Goal: Transaction & Acquisition: Obtain resource

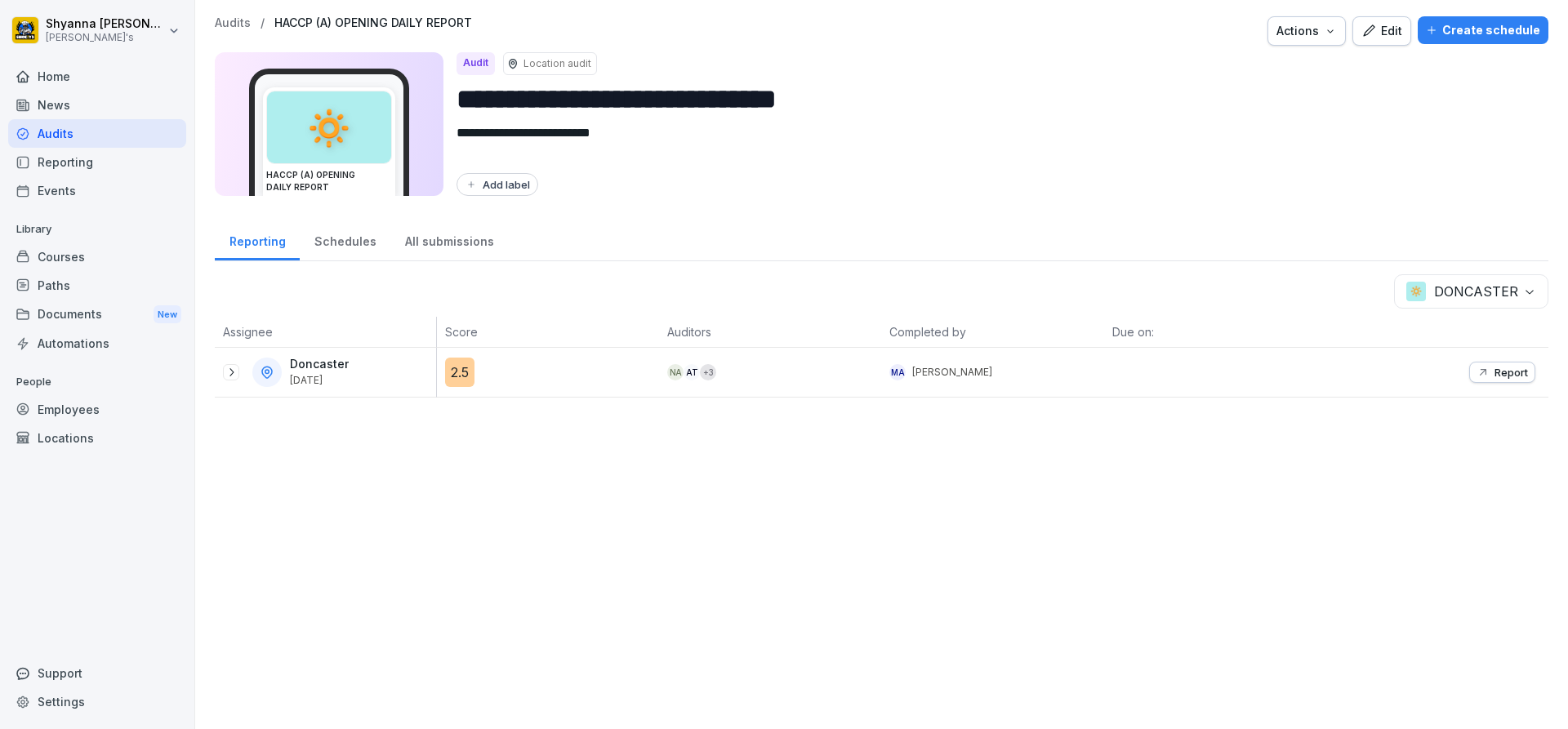
click at [234, 382] on div "Doncaster [DATE]" at bounding box center [329, 372] width 213 height 30
click at [232, 364] on div "Doncaster [DATE]" at bounding box center [329, 372] width 213 height 30
click at [230, 369] on icon at bounding box center [231, 373] width 14 height 14
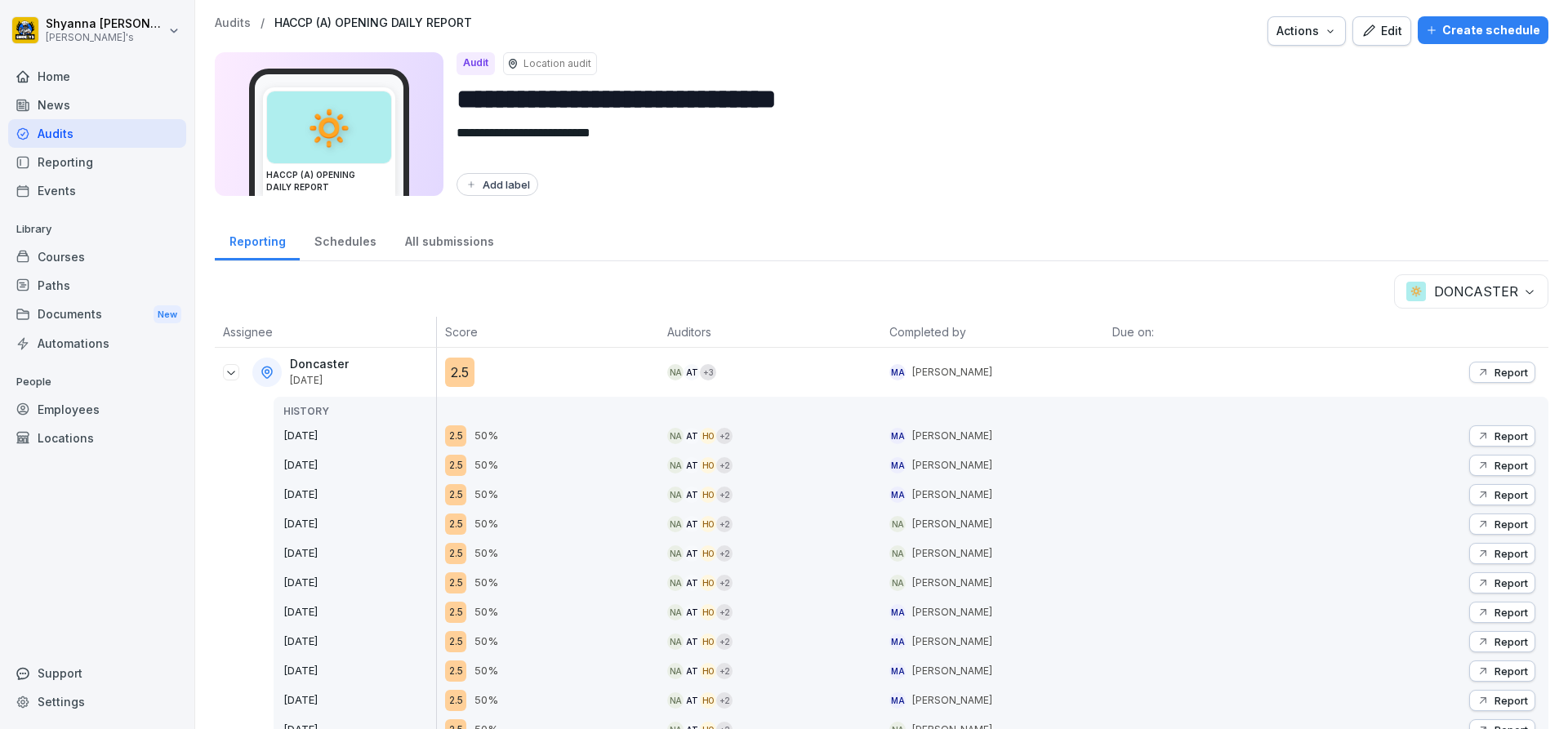
click at [1513, 436] on p "Report" at bounding box center [1511, 436] width 33 height 14
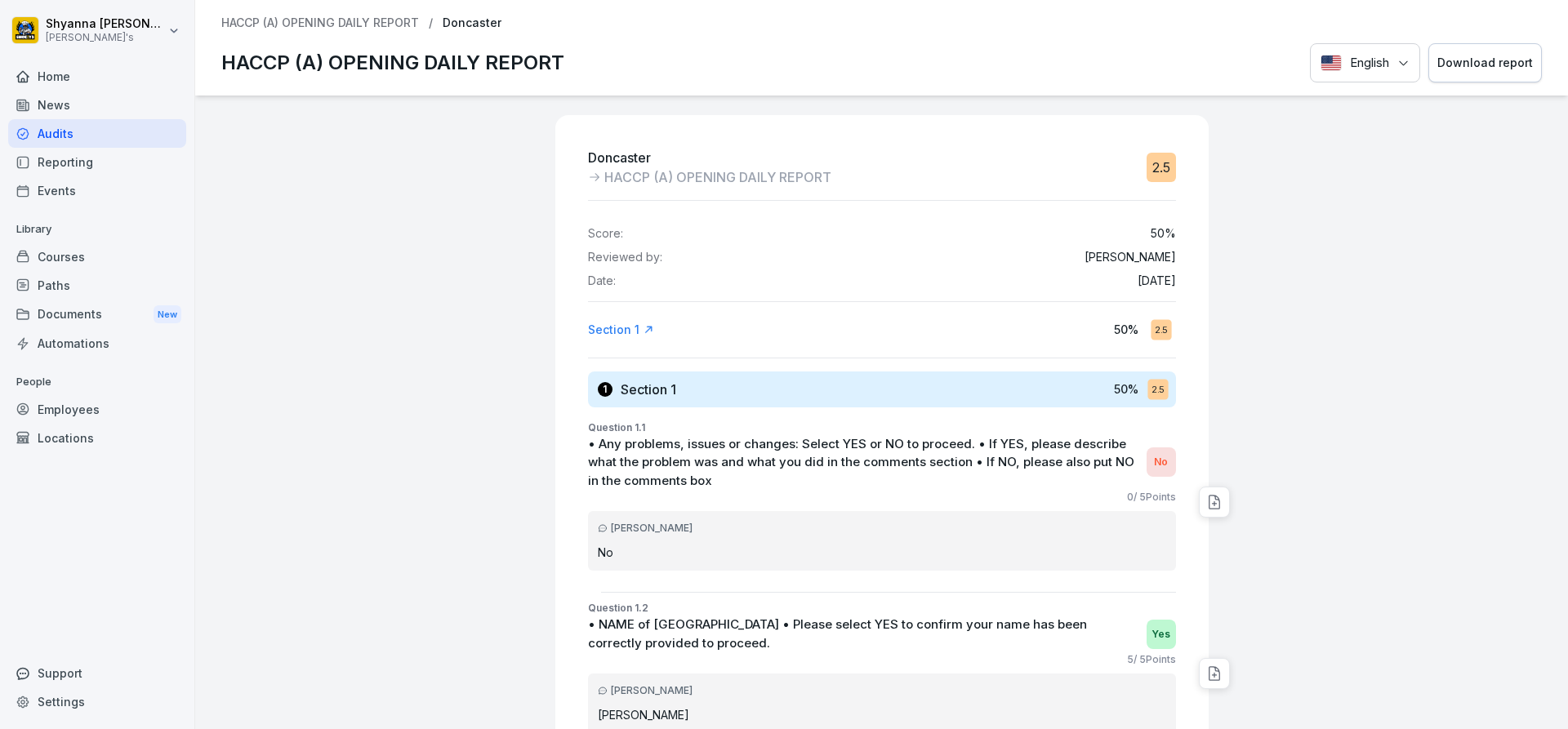
click at [1457, 55] on div "Download report" at bounding box center [1485, 63] width 95 height 18
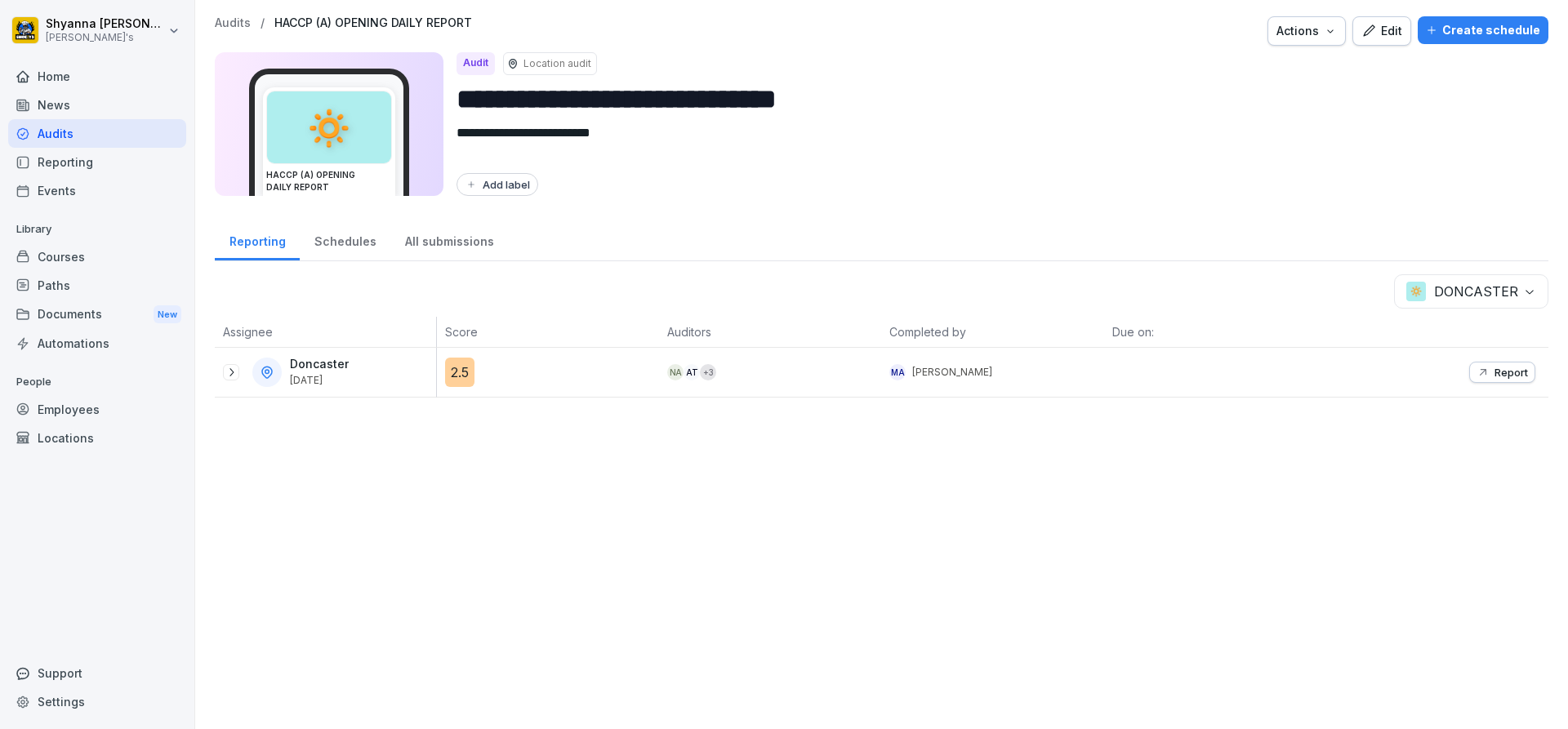
click at [1470, 380] on button "Report" at bounding box center [1503, 373] width 67 height 22
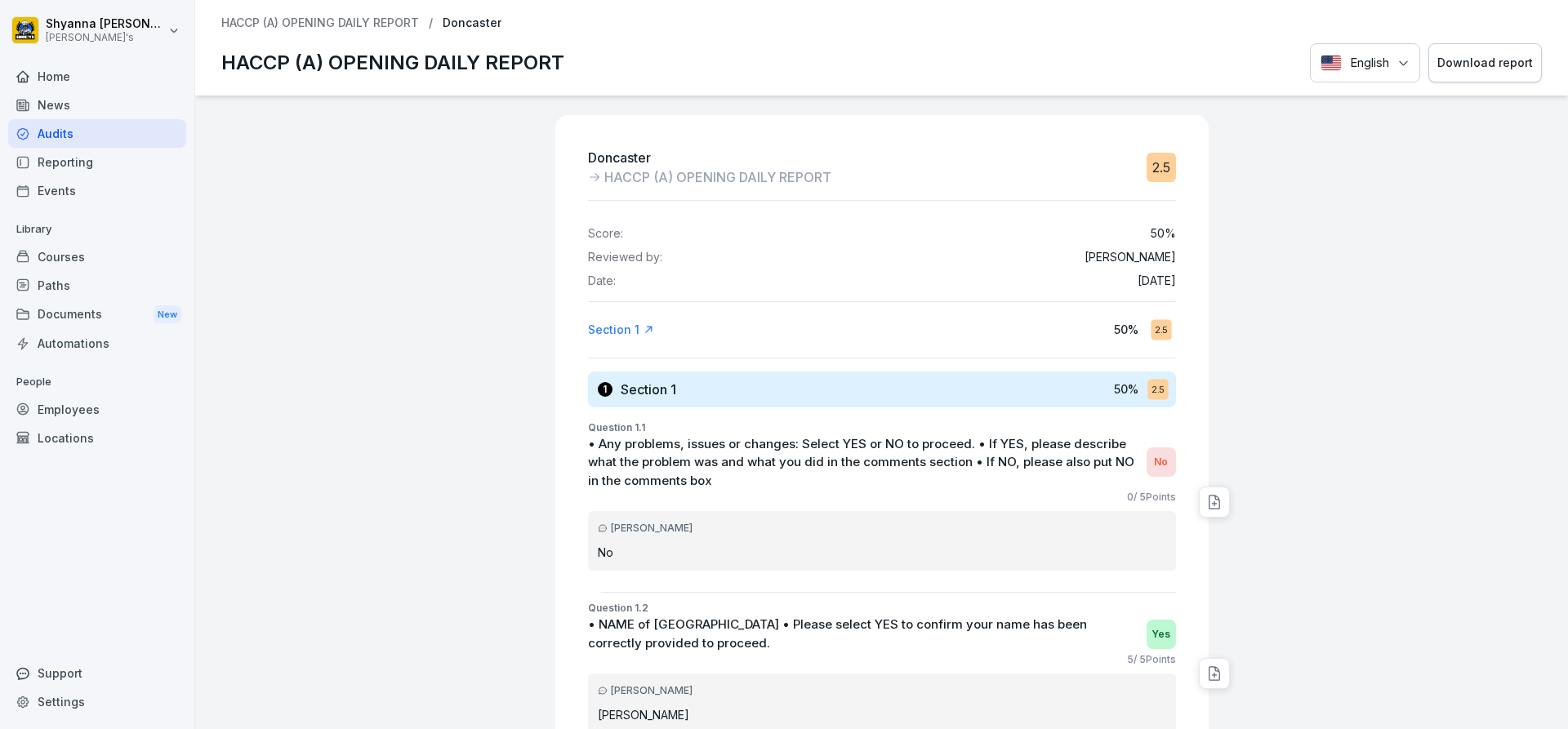
click at [1462, 67] on div "Download report" at bounding box center [1485, 63] width 95 height 18
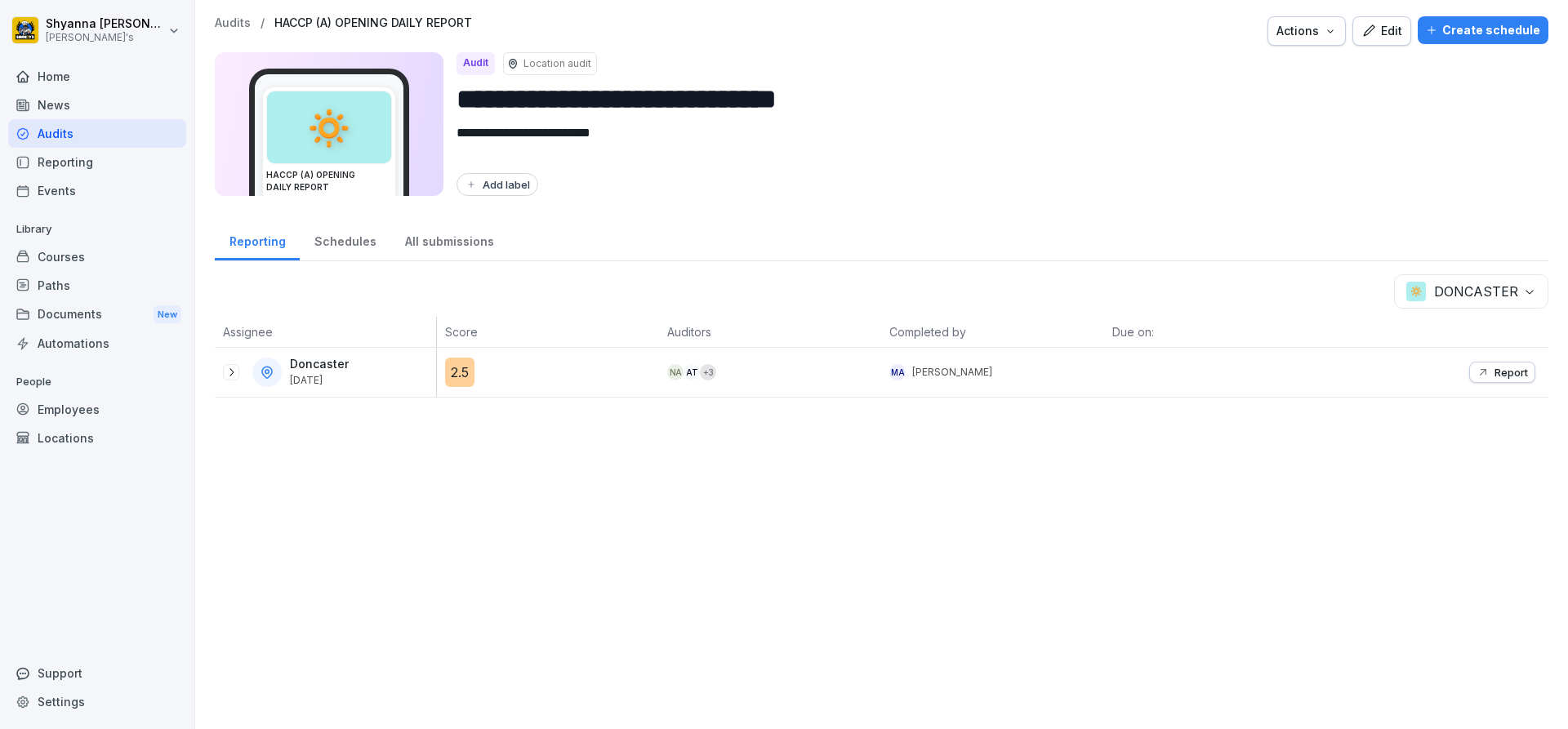
click at [1491, 284] on body "**********" at bounding box center [784, 364] width 1568 height 729
click at [1513, 375] on p "Report" at bounding box center [1511, 373] width 33 height 14
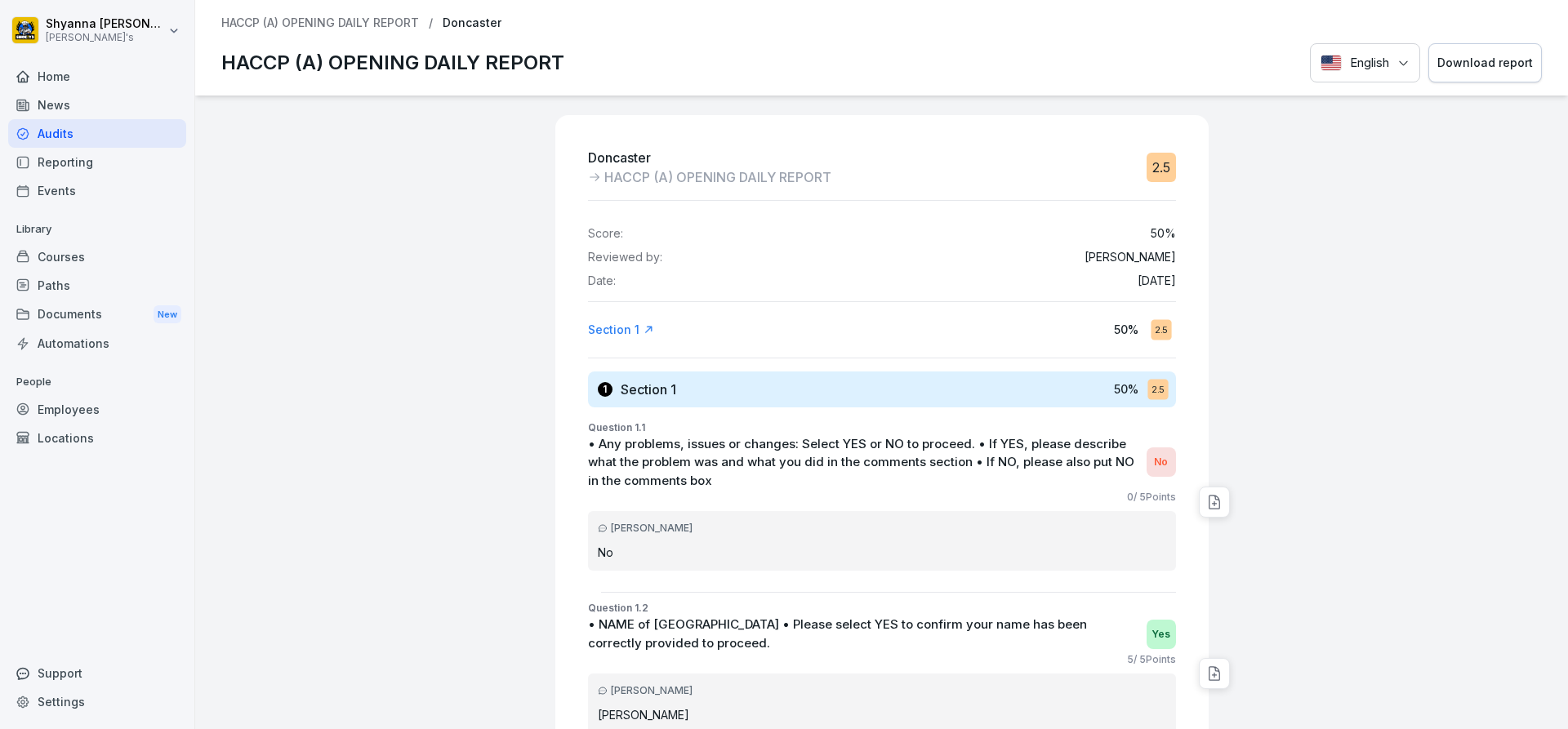
click at [1445, 65] on div "Download report" at bounding box center [1485, 63] width 95 height 18
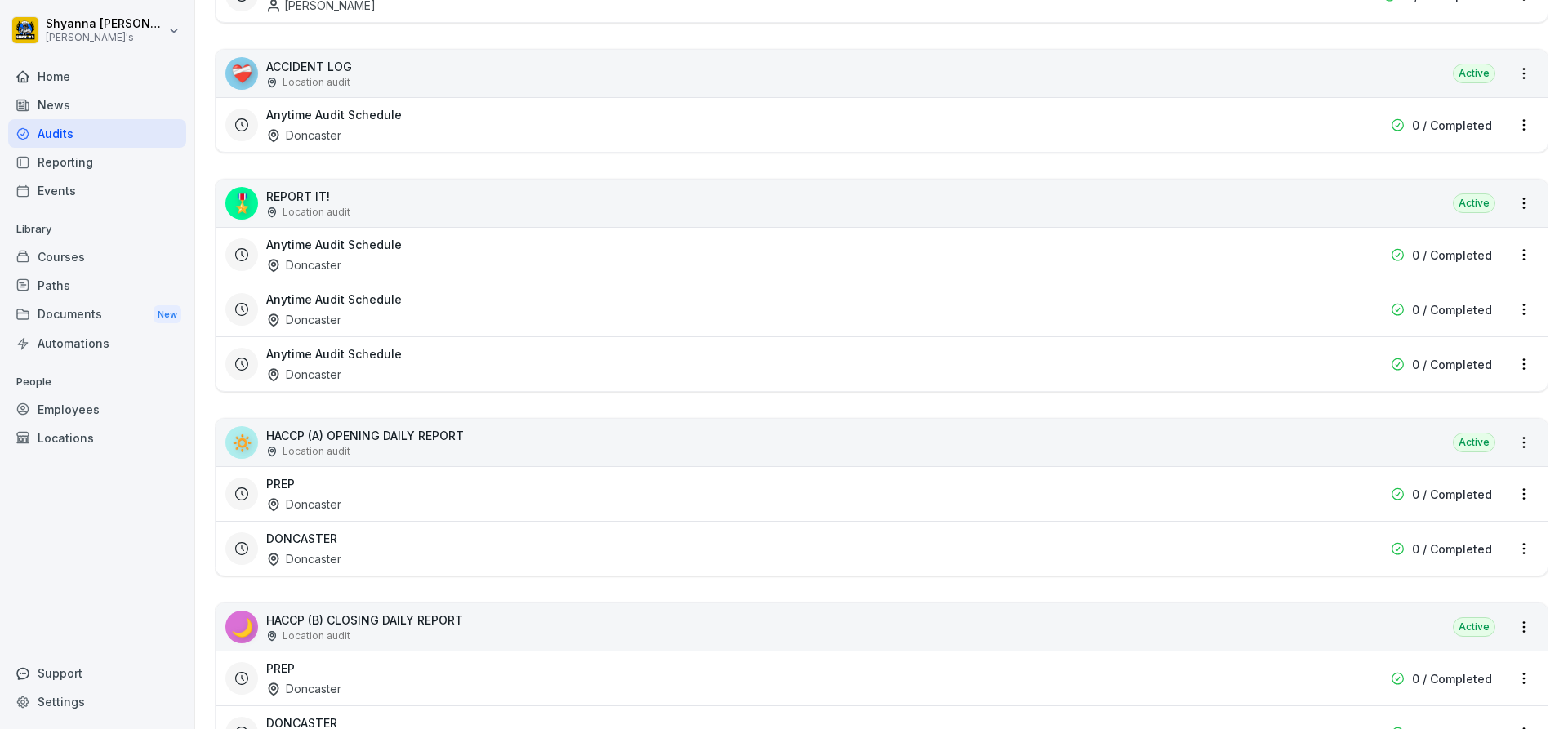
scroll to position [572, 0]
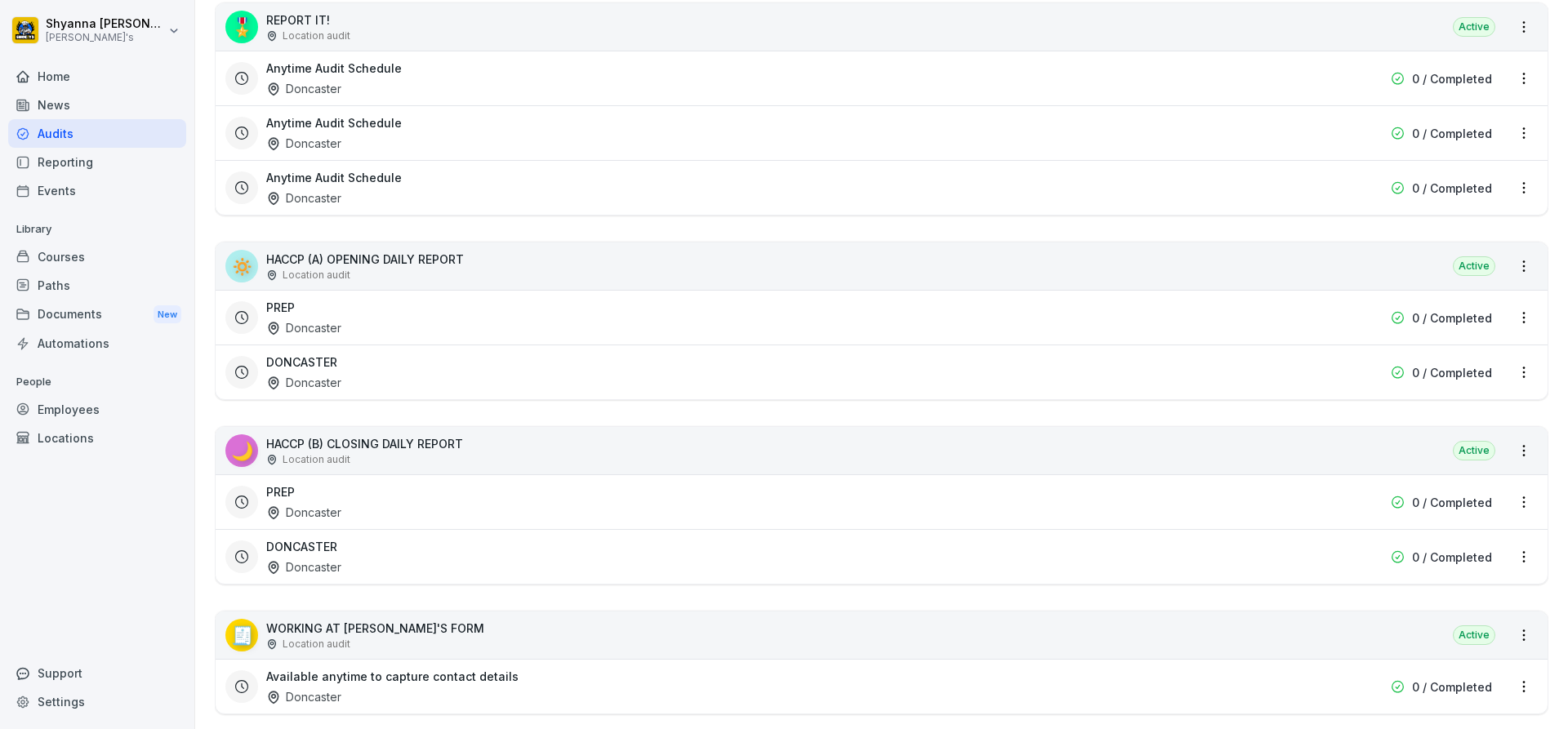
click at [444, 489] on div "PREP Doncaster" at bounding box center [777, 502] width 1022 height 38
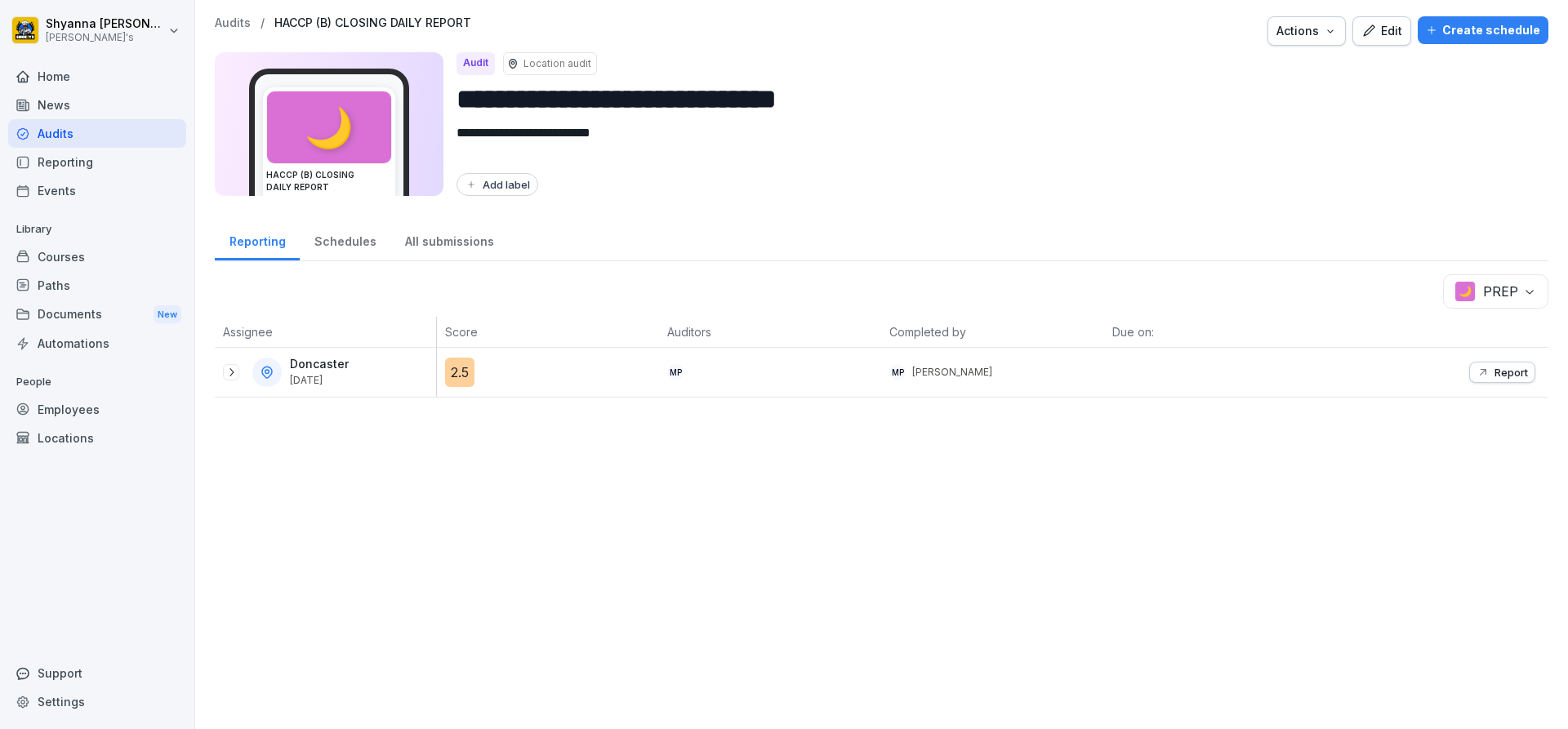
click at [237, 374] on icon at bounding box center [231, 373] width 14 height 14
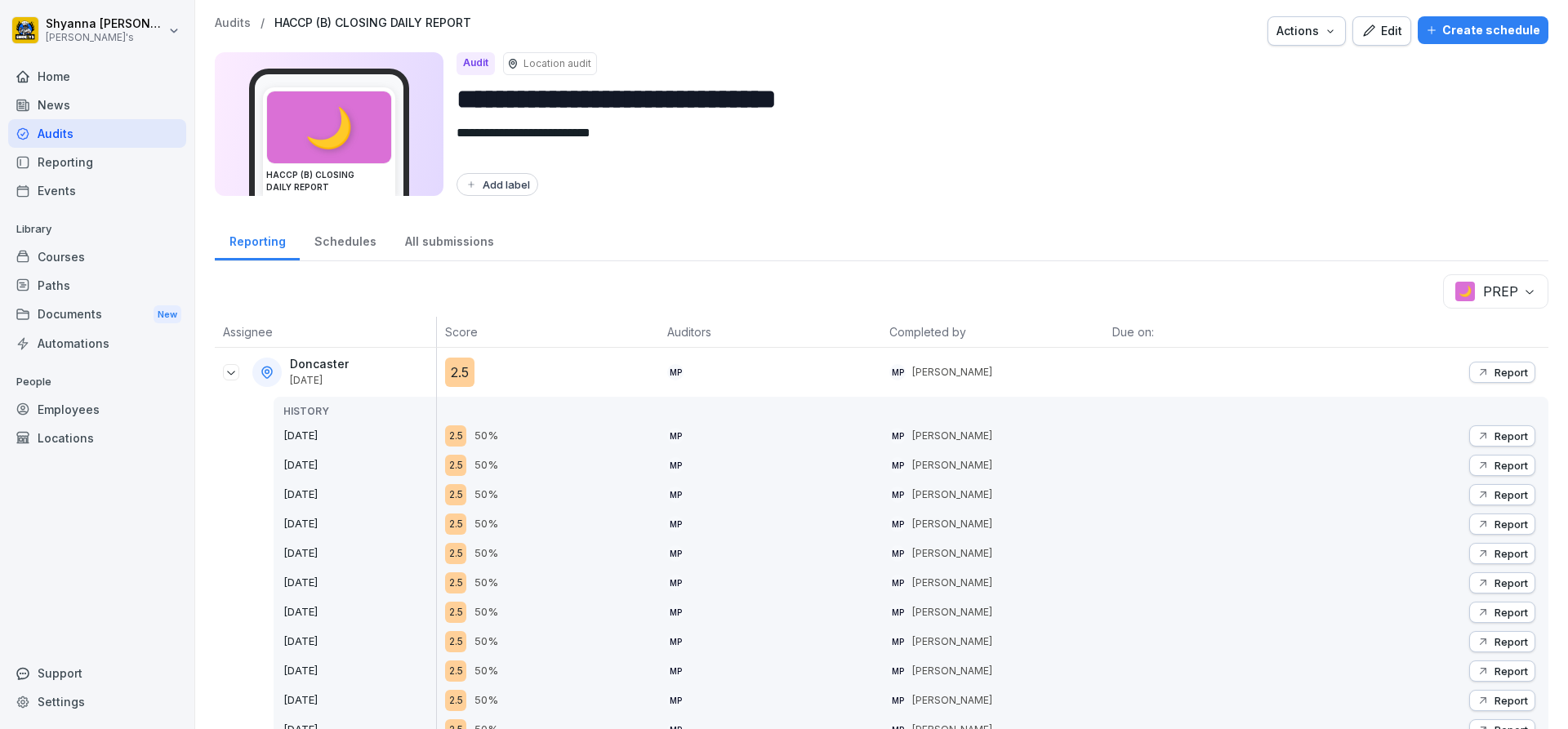
click at [1477, 376] on icon "button" at bounding box center [1483, 373] width 14 height 14
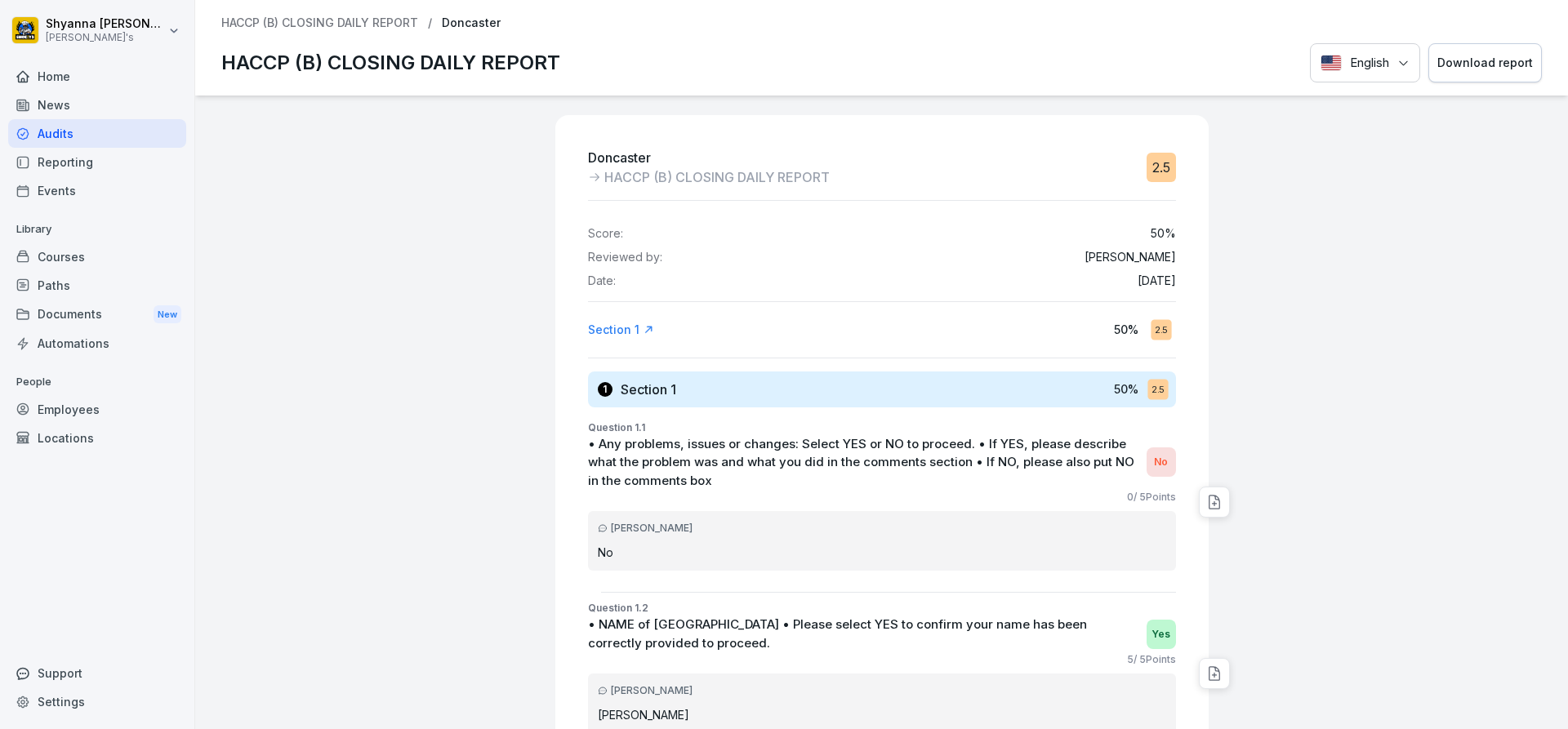
click at [1506, 56] on div "Download report" at bounding box center [1485, 63] width 95 height 18
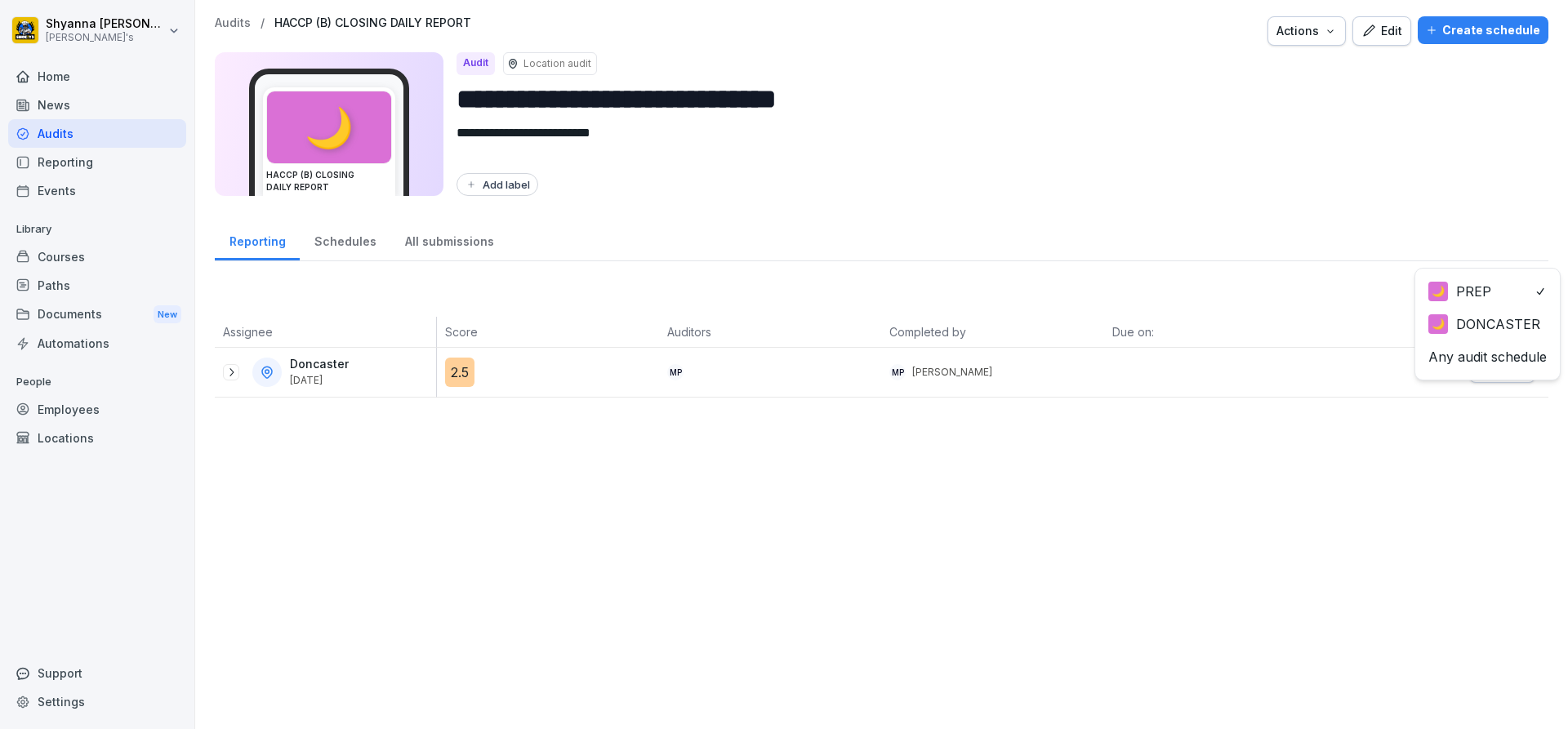
click at [1491, 292] on body "**********" at bounding box center [784, 364] width 1568 height 729
click at [1496, 366] on p "Report" at bounding box center [1511, 373] width 33 height 14
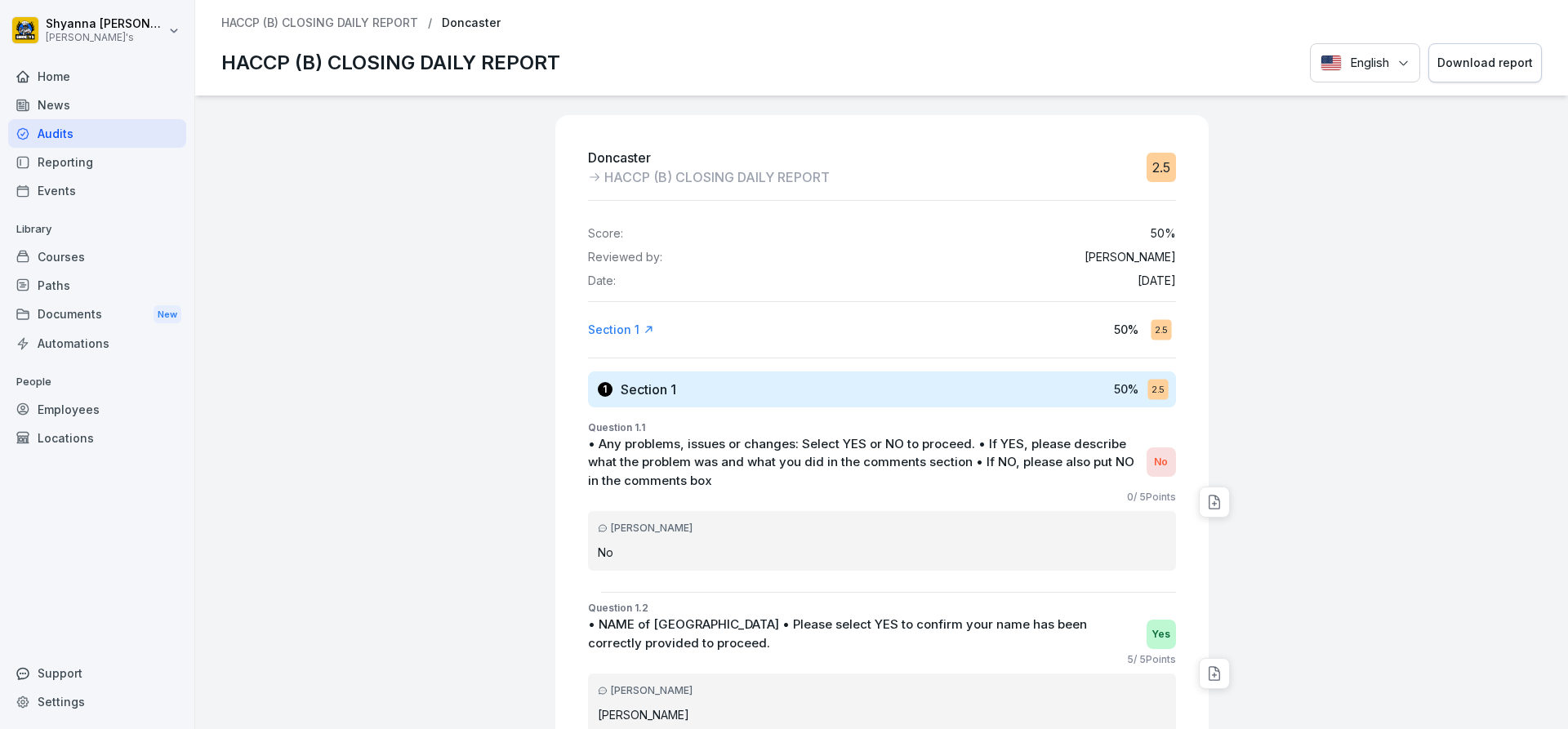
click at [1491, 46] on button "Download report" at bounding box center [1485, 63] width 113 height 40
